Goal: Information Seeking & Learning: Compare options

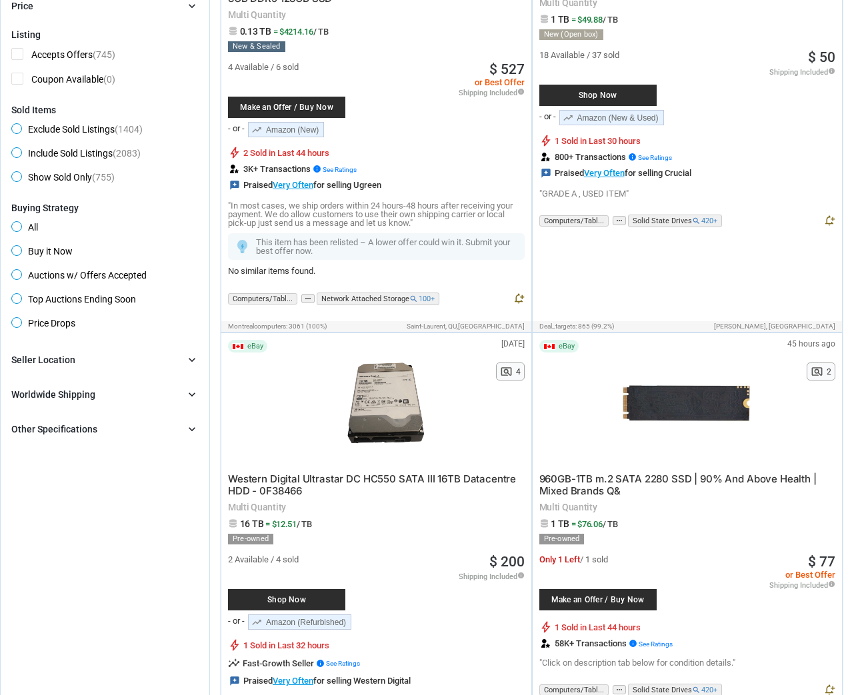
scroll to position [333, 0]
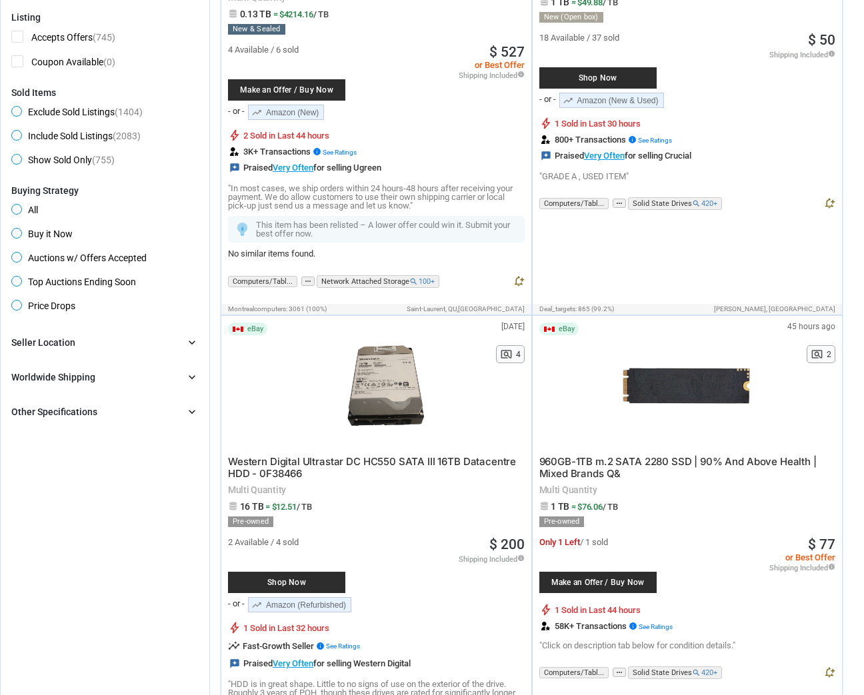
drag, startPoint x: 484, startPoint y: 544, endPoint x: 527, endPoint y: 545, distance: 42.7
click at [527, 545] on div "eBay 7 days ago N/A pageview 4 Western Digital Ultrastar DC HC550 SATA III 16TB…" at bounding box center [376, 533] width 310 height 435
click at [490, 510] on span "16 TB = $12.51 / TB" at bounding box center [376, 506] width 297 height 10
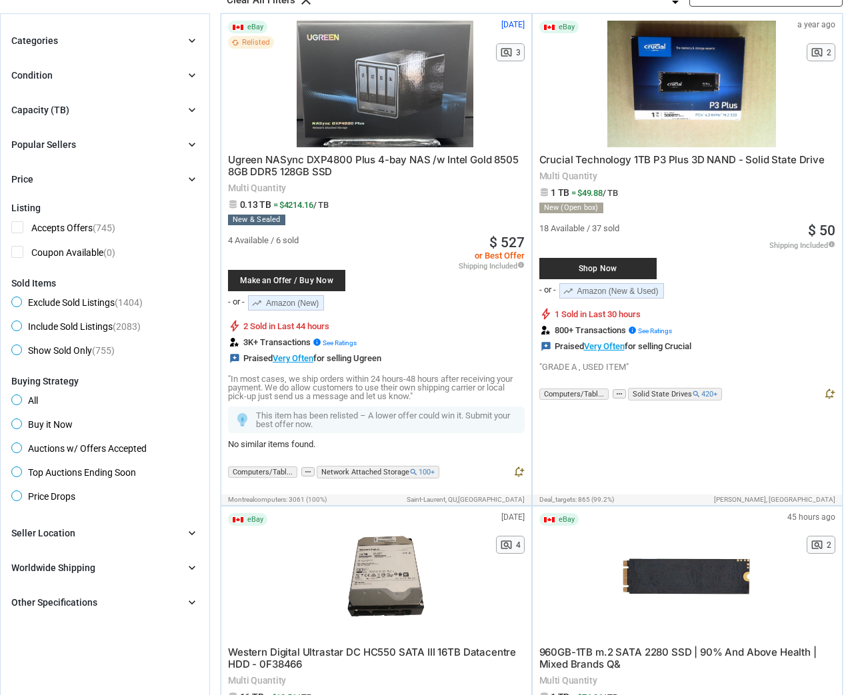
scroll to position [0, 0]
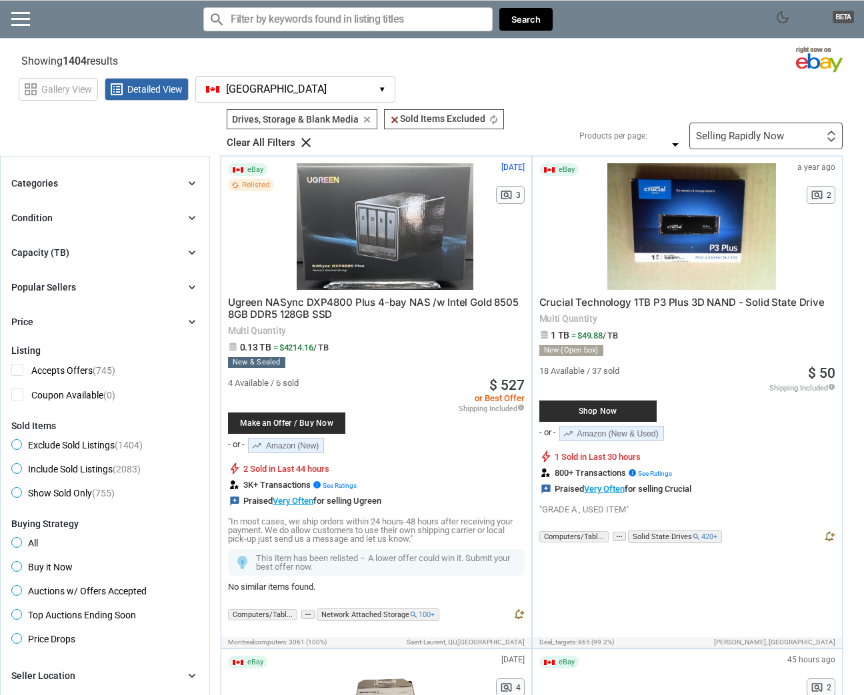
click at [304, 145] on icon "clear" at bounding box center [306, 143] width 16 height 16
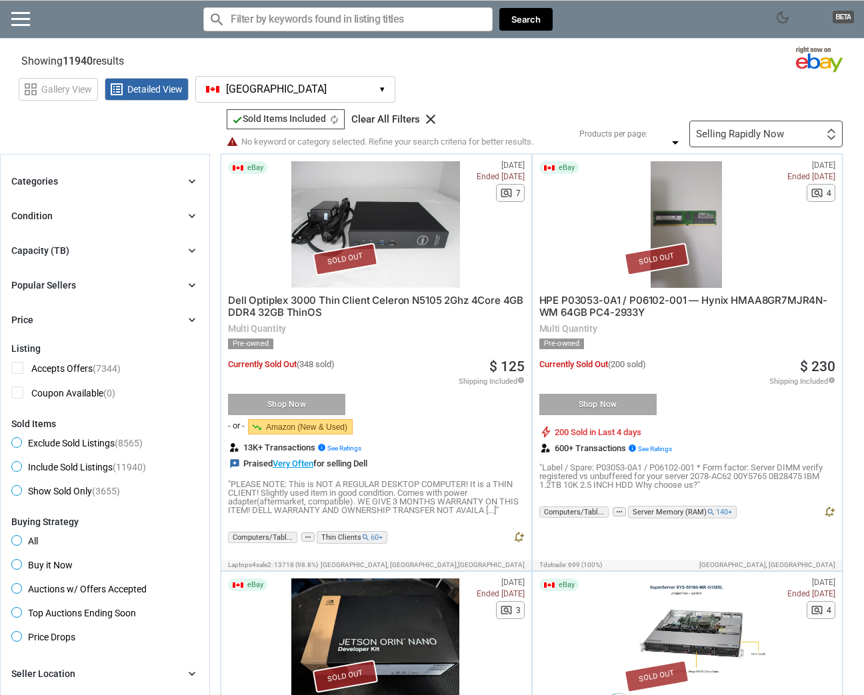
click at [303, 24] on input "Search for models" at bounding box center [347, 19] width 289 height 24
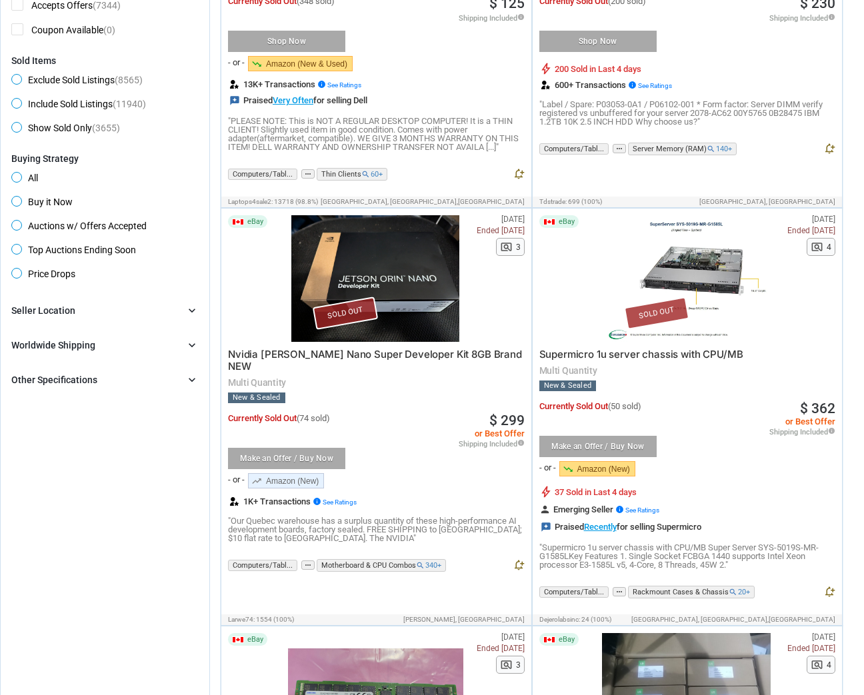
scroll to position [466, 0]
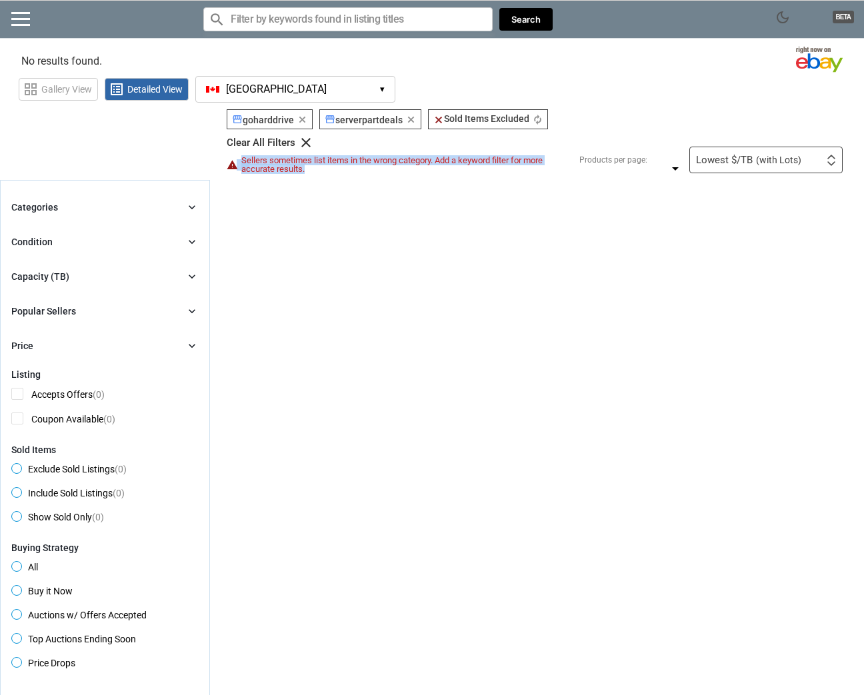
drag, startPoint x: 237, startPoint y: 159, endPoint x: 381, endPoint y: 165, distance: 144.0
click at [379, 165] on div "warning Sellers sometimes list items in the wrong category. Add a keyword filte…" at bounding box center [398, 164] width 343 height 17
click at [381, 165] on span "Sellers sometimes list items in the wrong category. Add a keyword filter for mo…" at bounding box center [405, 164] width 328 height 17
click at [272, 223] on div "storefront goharddrive storefront goharddrive clear storefront serverpartdeals …" at bounding box center [537, 485] width 654 height 610
click at [411, 121] on icon "clear" at bounding box center [411, 120] width 10 height 10
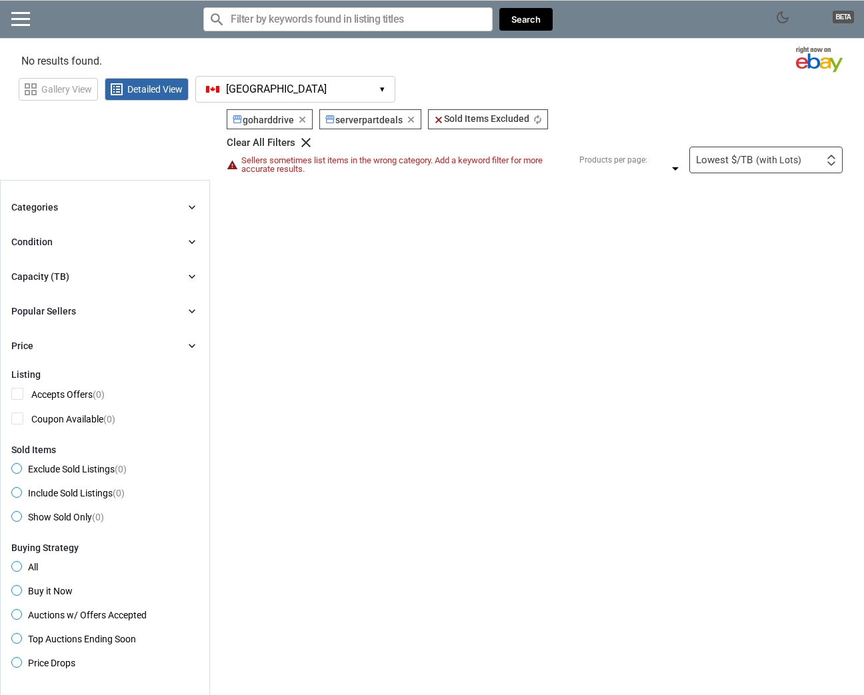
click at [412, 119] on icon "clear" at bounding box center [411, 120] width 10 height 10
click at [342, 179] on div "dark_mode BETA search Filter by keyword search clear Search search clear close …" at bounding box center [432, 562] width 864 height 1125
click at [303, 141] on icon "clear" at bounding box center [306, 143] width 16 height 16
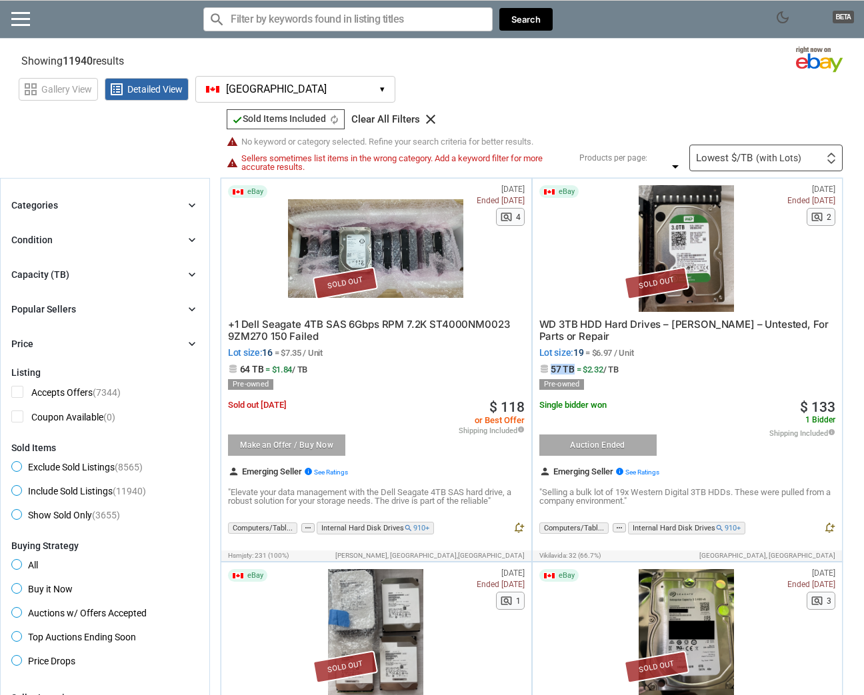
drag, startPoint x: 552, startPoint y: 370, endPoint x: 574, endPoint y: 371, distance: 22.0
click at [574, 371] on span "57 TB = $2.32 / TB" at bounding box center [687, 369] width 297 height 10
drag, startPoint x: 249, startPoint y: 408, endPoint x: 315, endPoint y: 407, distance: 66.7
click at [315, 407] on div "Sold out [DATE]" at bounding box center [298, 405] width 140 height 9
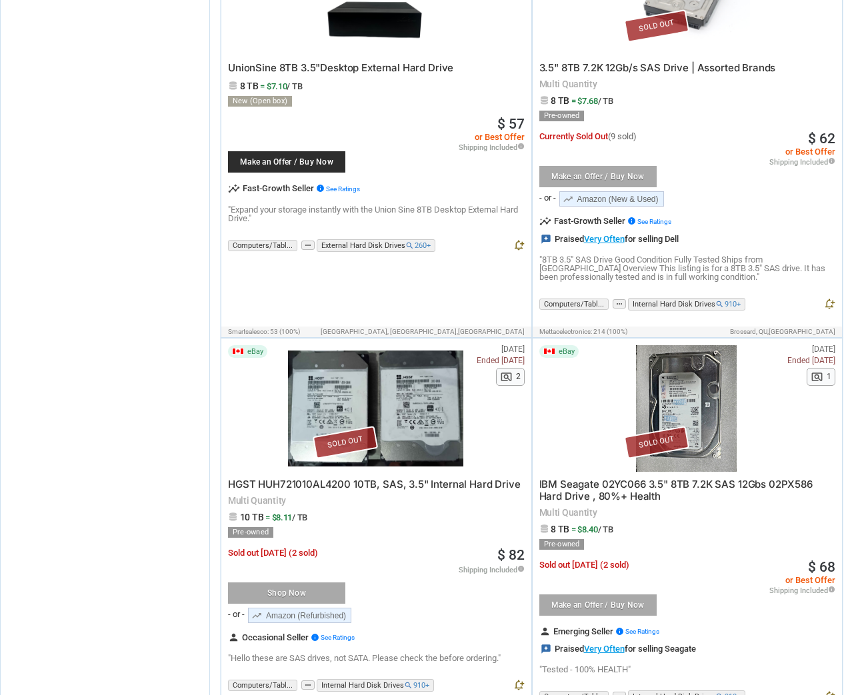
scroll to position [2799, 0]
